Goal: Task Accomplishment & Management: Complete application form

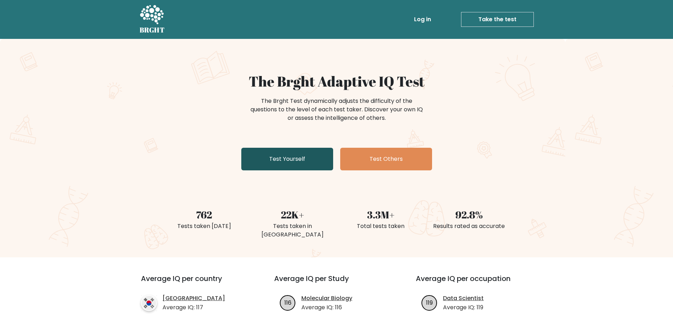
click at [280, 158] on link "Test Yourself" at bounding box center [287, 159] width 92 height 23
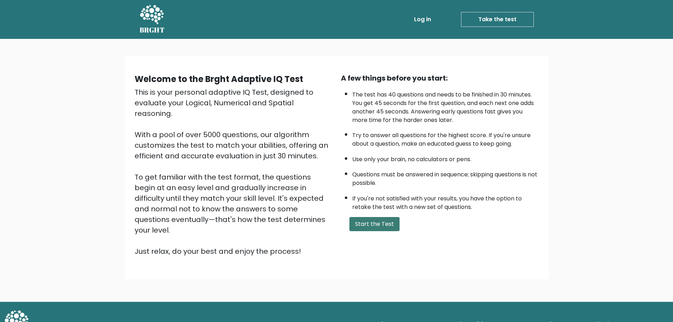
click at [370, 225] on button "Start the Test" at bounding box center [374, 224] width 50 height 14
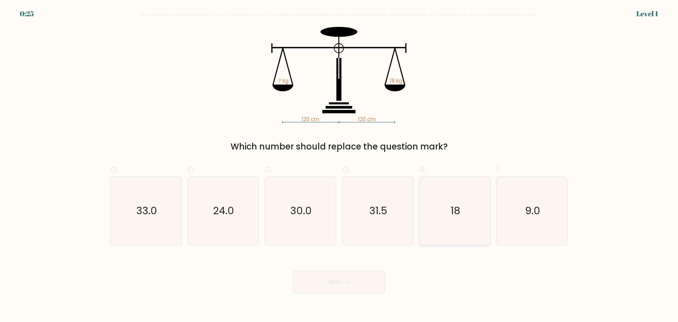
click at [455, 201] on icon "18" at bounding box center [455, 211] width 68 height 68
click at [339, 166] on input "e. 18" at bounding box center [339, 163] width 0 height 5
radio input "true"
click at [339, 288] on button "Next" at bounding box center [339, 282] width 92 height 23
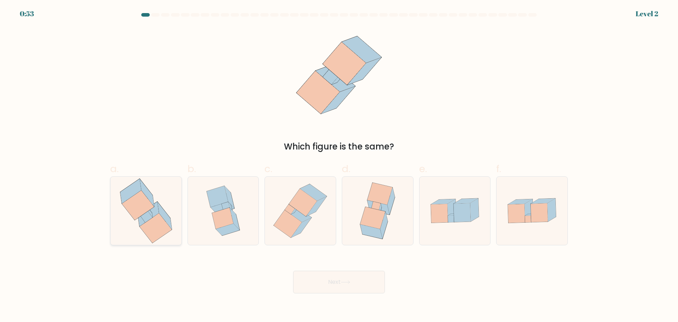
click at [145, 216] on icon at bounding box center [147, 216] width 12 height 11
click at [339, 166] on input "a." at bounding box center [339, 163] width 0 height 5
radio input "true"
click at [338, 287] on button "Next" at bounding box center [339, 282] width 92 height 23
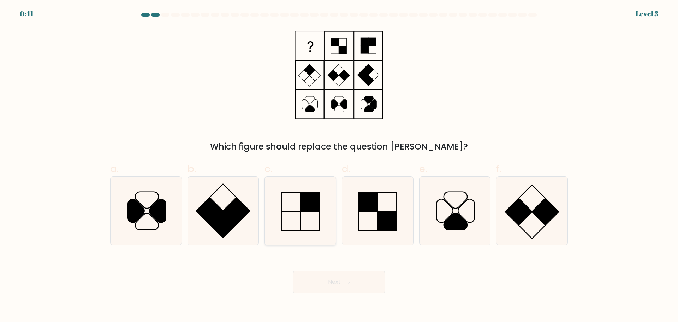
click at [318, 218] on icon at bounding box center [300, 211] width 68 height 68
click at [339, 166] on input "c." at bounding box center [339, 163] width 0 height 5
radio input "true"
click at [371, 284] on button "Next" at bounding box center [339, 282] width 92 height 23
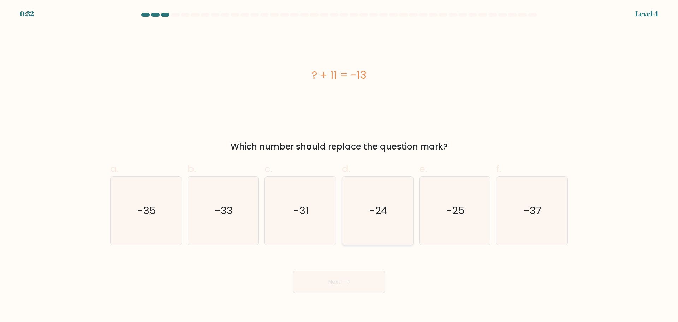
click at [392, 201] on icon "-24" at bounding box center [378, 211] width 68 height 68
click at [339, 166] on input "d. -24" at bounding box center [339, 163] width 0 height 5
radio input "true"
click at [368, 276] on button "Next" at bounding box center [339, 282] width 92 height 23
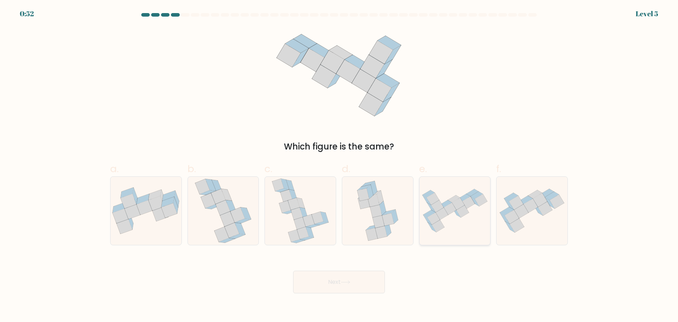
click at [441, 200] on icon at bounding box center [455, 210] width 71 height 51
click at [339, 166] on input "e." at bounding box center [339, 163] width 0 height 5
radio input "true"
click at [361, 293] on button "Next" at bounding box center [339, 282] width 92 height 23
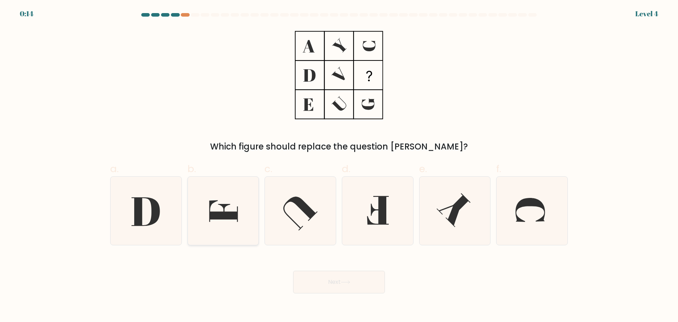
click at [230, 212] on icon at bounding box center [223, 211] width 29 height 22
click at [339, 166] on input "b." at bounding box center [339, 163] width 0 height 5
radio input "true"
click at [328, 274] on button "Next" at bounding box center [339, 282] width 92 height 23
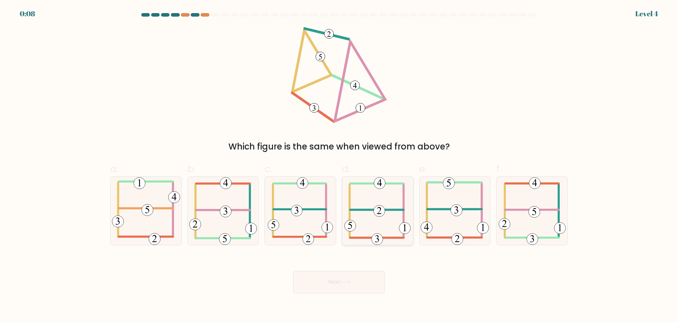
click at [375, 217] on icon at bounding box center [377, 211] width 66 height 68
click at [339, 166] on input "d." at bounding box center [339, 163] width 0 height 5
radio input "true"
click at [356, 282] on button "Next" at bounding box center [339, 282] width 92 height 23
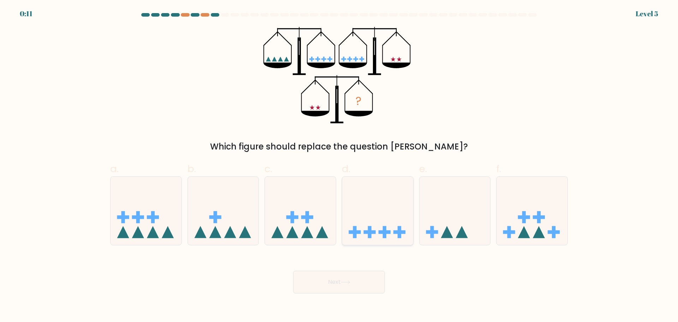
click at [370, 238] on icon at bounding box center [377, 210] width 71 height 59
click at [339, 166] on input "d." at bounding box center [339, 163] width 0 height 5
radio input "true"
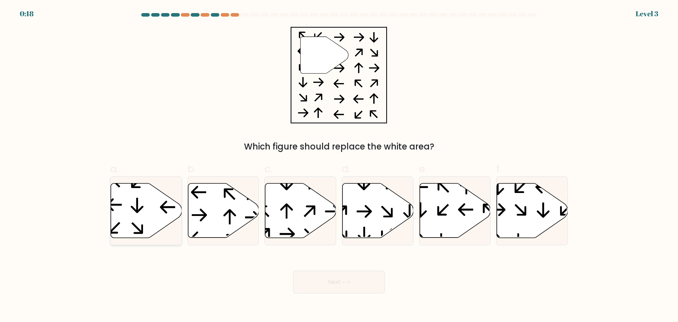
click at [149, 200] on icon at bounding box center [146, 210] width 71 height 54
click at [339, 166] on input "a." at bounding box center [339, 163] width 0 height 5
radio input "true"
click at [343, 285] on button "Next" at bounding box center [339, 282] width 92 height 23
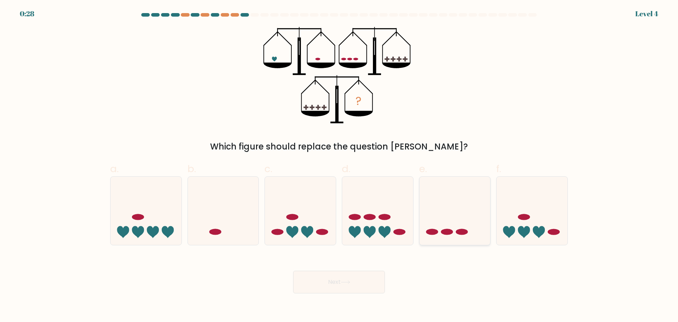
click at [454, 201] on icon at bounding box center [455, 210] width 71 height 59
click at [339, 166] on input "e." at bounding box center [339, 163] width 0 height 5
radio input "true"
click at [364, 289] on button "Next" at bounding box center [339, 282] width 92 height 23
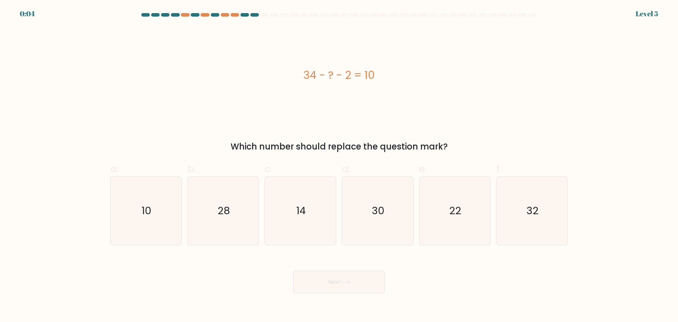
click at [458, 307] on body "0:04 Level 5 a." at bounding box center [339, 161] width 678 height 322
click at [450, 216] on text "22" at bounding box center [456, 210] width 12 height 14
click at [339, 166] on input "e. 22" at bounding box center [339, 163] width 0 height 5
radio input "true"
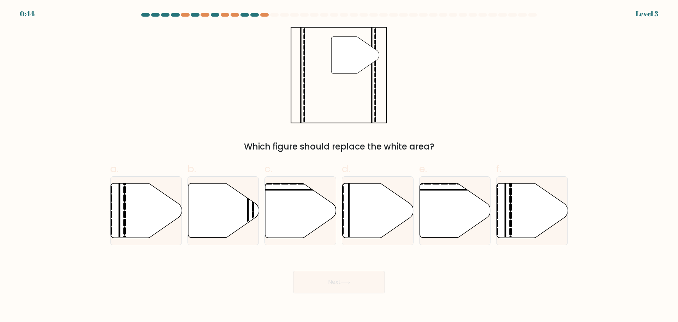
click at [359, 282] on button "Next" at bounding box center [339, 282] width 92 height 23
click at [213, 226] on icon at bounding box center [223, 210] width 71 height 54
click at [339, 166] on input "b." at bounding box center [339, 163] width 0 height 5
radio input "true"
click at [335, 285] on button "Next" at bounding box center [339, 282] width 92 height 23
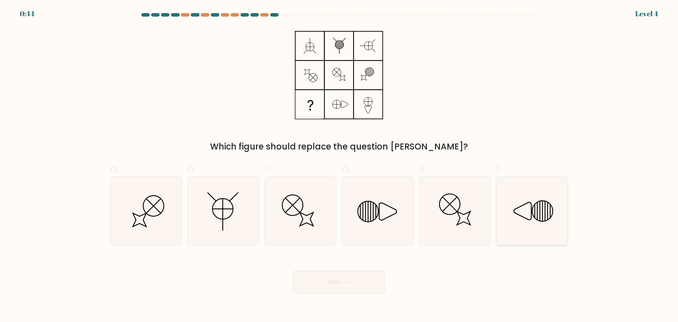
click at [532, 224] on icon at bounding box center [532, 211] width 68 height 68
click at [339, 166] on input "f." at bounding box center [339, 163] width 0 height 5
radio input "true"
click at [370, 283] on button "Next" at bounding box center [339, 282] width 92 height 23
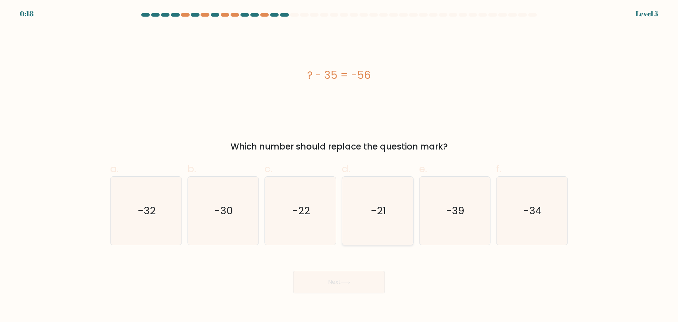
click at [365, 205] on icon "-21" at bounding box center [378, 211] width 68 height 68
click at [339, 166] on input "d. -21" at bounding box center [339, 163] width 0 height 5
radio input "true"
click at [330, 282] on button "Next" at bounding box center [339, 282] width 92 height 23
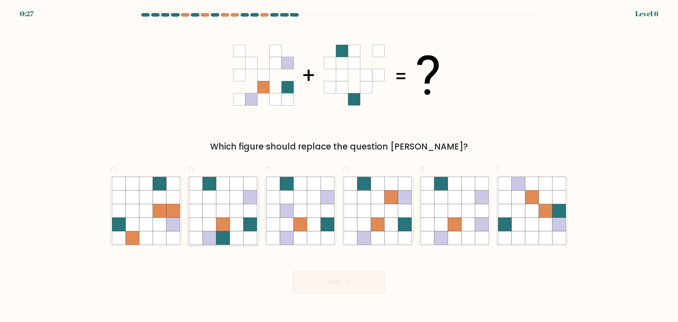
click at [227, 220] on icon at bounding box center [223, 223] width 13 height 13
click at [339, 166] on input "b." at bounding box center [339, 163] width 0 height 5
radio input "true"
click at [357, 286] on button "Next" at bounding box center [339, 282] width 92 height 23
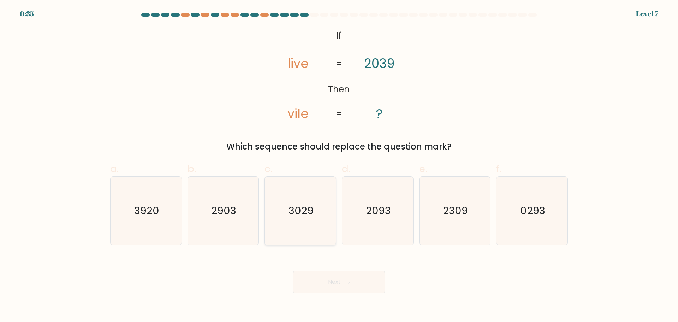
click at [313, 213] on text "3029" at bounding box center [301, 210] width 25 height 14
click at [339, 166] on input "c. 3029" at bounding box center [339, 163] width 0 height 5
radio input "true"
click at [348, 276] on button "Next" at bounding box center [339, 282] width 92 height 23
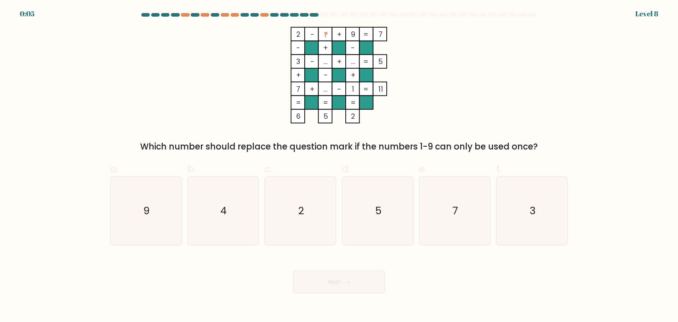
click at [243, 268] on div "Next" at bounding box center [339, 274] width 466 height 40
click at [249, 229] on icon "4" at bounding box center [223, 211] width 68 height 68
click at [339, 166] on input "b. 4" at bounding box center [339, 163] width 0 height 5
radio input "true"
click at [321, 273] on button "Next" at bounding box center [339, 282] width 92 height 23
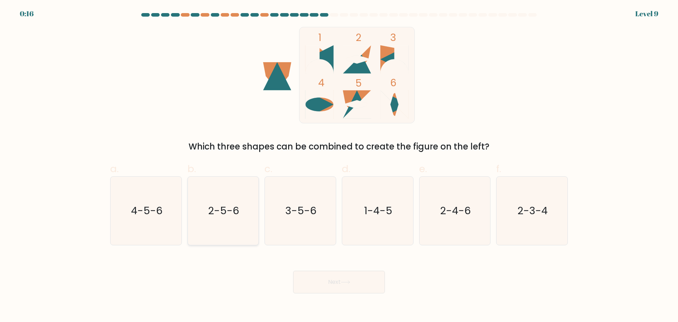
click at [236, 235] on icon "2-5-6" at bounding box center [223, 211] width 68 height 68
click at [339, 166] on input "b. 2-5-6" at bounding box center [339, 163] width 0 height 5
radio input "true"
drag, startPoint x: 340, startPoint y: 293, endPoint x: 348, endPoint y: 285, distance: 11.5
click at [348, 285] on body "0:15 Level 9" at bounding box center [339, 161] width 678 height 322
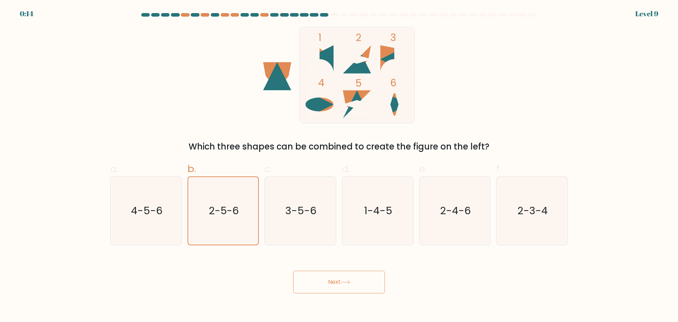
click at [348, 285] on button "Next" at bounding box center [339, 282] width 92 height 23
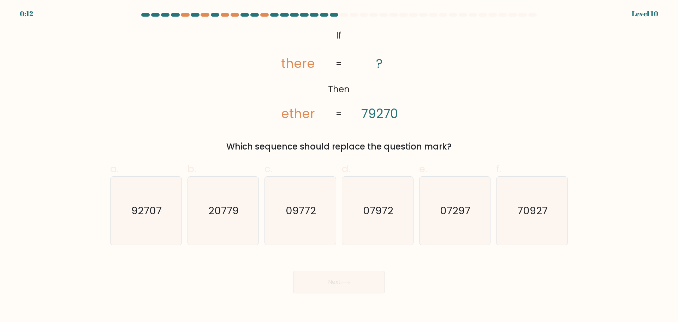
click at [184, 105] on div "@import url('https://fonts.googleapis.com/css?family=Abril+Fatface:400,100,100i…" at bounding box center [339, 90] width 466 height 126
click at [156, 219] on icon "92707" at bounding box center [146, 211] width 68 height 68
click at [339, 166] on input "a. 92707" at bounding box center [339, 163] width 0 height 5
radio input "true"
click at [323, 277] on button "Next" at bounding box center [339, 282] width 92 height 23
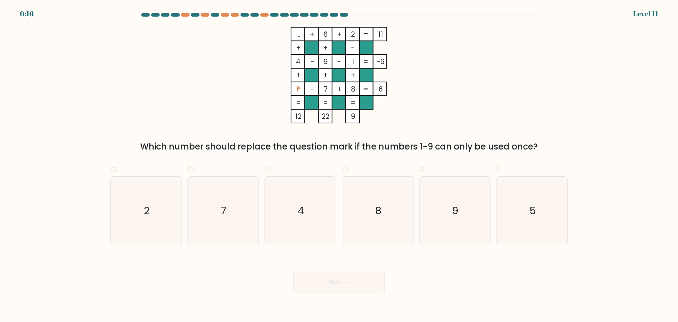
click at [266, 279] on div "Next" at bounding box center [339, 274] width 466 height 40
click at [529, 200] on icon "5" at bounding box center [532, 211] width 68 height 68
click at [339, 166] on input "f. 5" at bounding box center [339, 163] width 0 height 5
radio input "true"
click at [365, 283] on button "Next" at bounding box center [339, 282] width 92 height 23
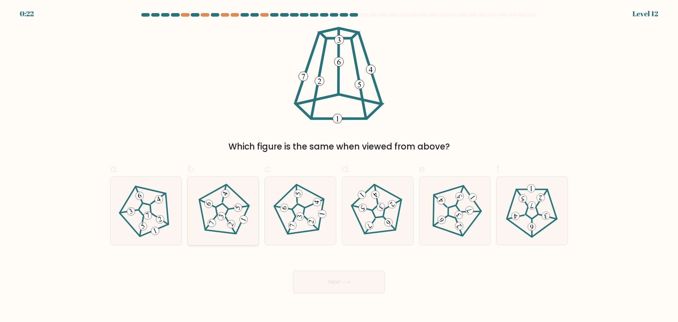
click at [225, 224] on icon at bounding box center [223, 210] width 54 height 54
click at [339, 166] on input "b." at bounding box center [339, 163] width 0 height 5
radio input "true"
click at [326, 286] on button "Next" at bounding box center [339, 282] width 92 height 23
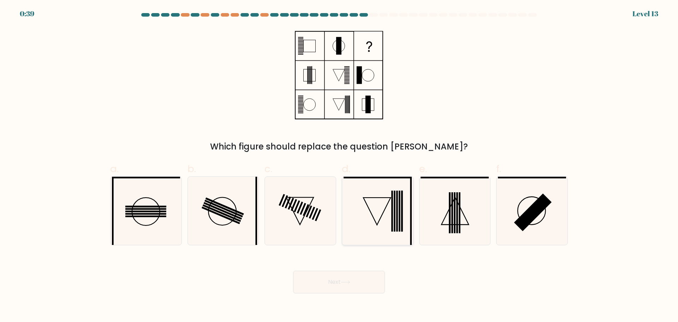
click at [369, 220] on icon at bounding box center [378, 211] width 68 height 68
click at [339, 166] on input "d." at bounding box center [339, 163] width 0 height 5
radio input "true"
click at [344, 279] on button "Next" at bounding box center [339, 282] width 92 height 23
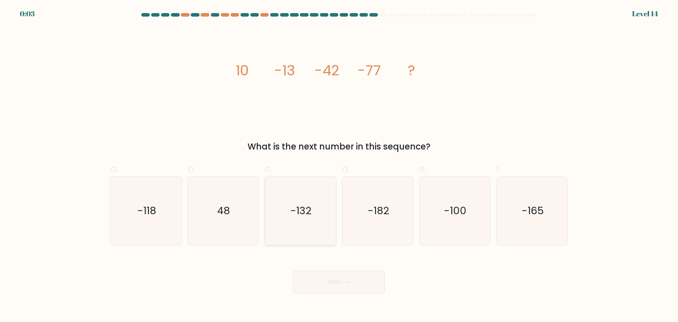
click at [291, 213] on text "-132" at bounding box center [301, 210] width 21 height 14
click at [339, 166] on input "c. -132" at bounding box center [339, 163] width 0 height 5
radio input "true"
click at [339, 283] on button "Next" at bounding box center [339, 282] width 92 height 23
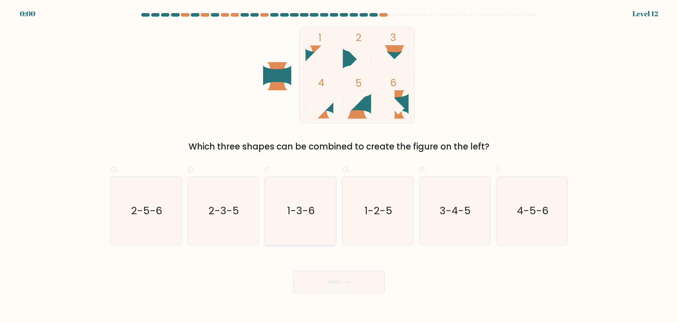
click at [292, 225] on icon "1-3-6" at bounding box center [300, 211] width 68 height 68
click at [339, 166] on input "c. 1-3-6" at bounding box center [339, 163] width 0 height 5
radio input "true"
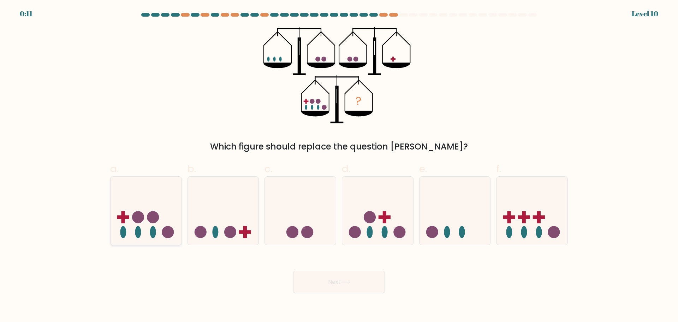
click at [151, 220] on circle at bounding box center [153, 217] width 12 height 12
click at [339, 166] on input "a." at bounding box center [339, 163] width 0 height 5
radio input "true"
click at [321, 291] on button "Next" at bounding box center [339, 282] width 92 height 23
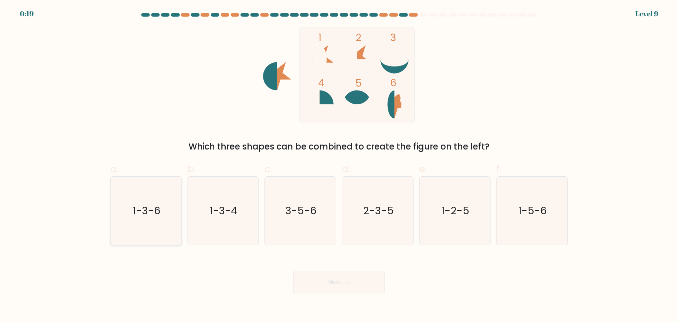
click at [166, 242] on icon "1-3-6" at bounding box center [146, 211] width 68 height 68
click at [339, 166] on input "a. 1-3-6" at bounding box center [339, 163] width 0 height 5
radio input "true"
click at [323, 274] on button "Next" at bounding box center [339, 282] width 92 height 23
click at [324, 281] on button "Next" at bounding box center [339, 282] width 92 height 23
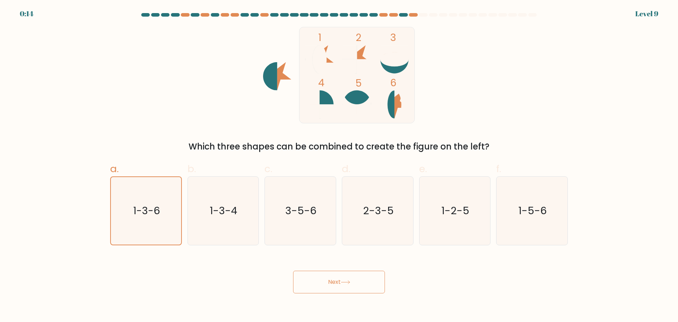
click at [324, 281] on button "Next" at bounding box center [339, 282] width 92 height 23
click at [147, 199] on icon "1-3-6" at bounding box center [145, 210] width 67 height 67
click at [339, 166] on input "a. 1-3-6" at bounding box center [339, 163] width 0 height 5
click at [314, 276] on button "Next" at bounding box center [339, 282] width 92 height 23
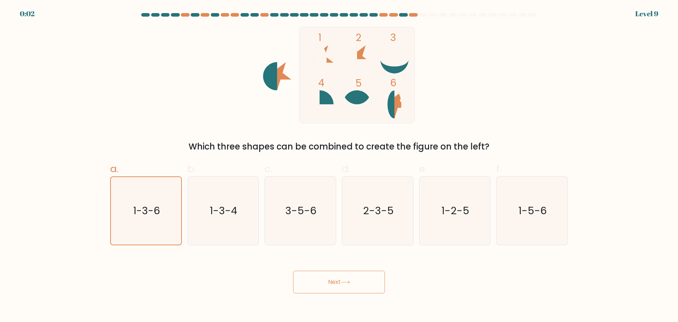
click at [314, 276] on button "Next" at bounding box center [339, 282] width 92 height 23
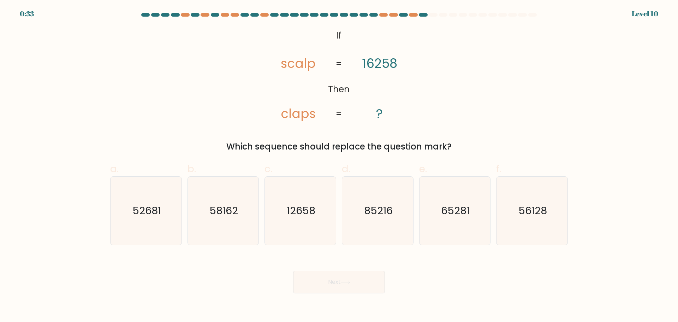
click at [658, 147] on form "If ?" at bounding box center [339, 153] width 678 height 280
click at [66, 187] on form "If ?" at bounding box center [339, 153] width 678 height 280
